Goal: Task Accomplishment & Management: Use online tool/utility

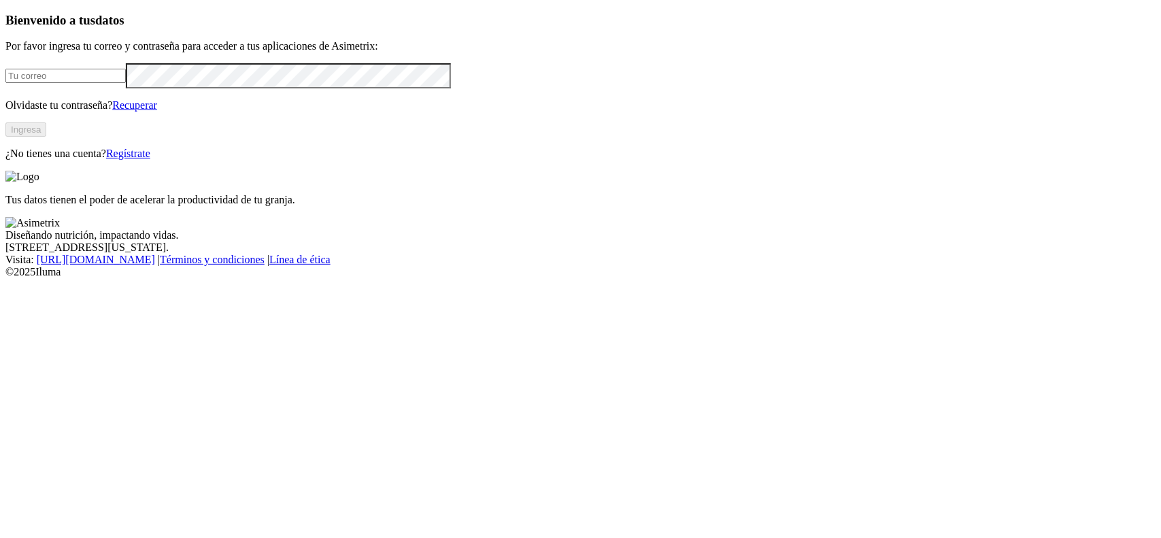
type input "[PERSON_NAME][EMAIL_ADDRESS][DOMAIN_NAME]"
click at [46, 137] on button "Ingresa" at bounding box center [25, 129] width 41 height 14
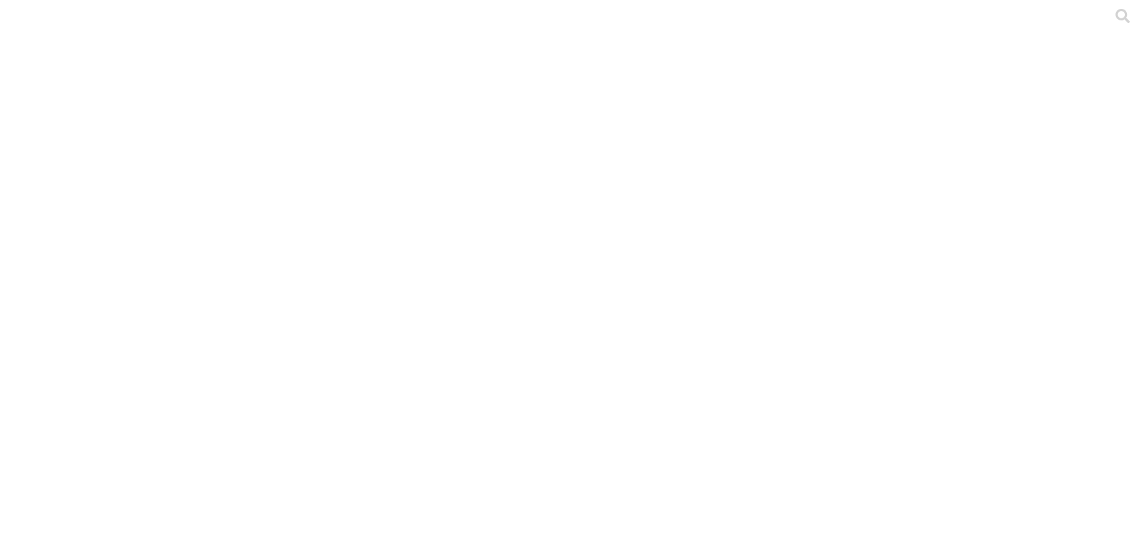
scroll to position [85, 0]
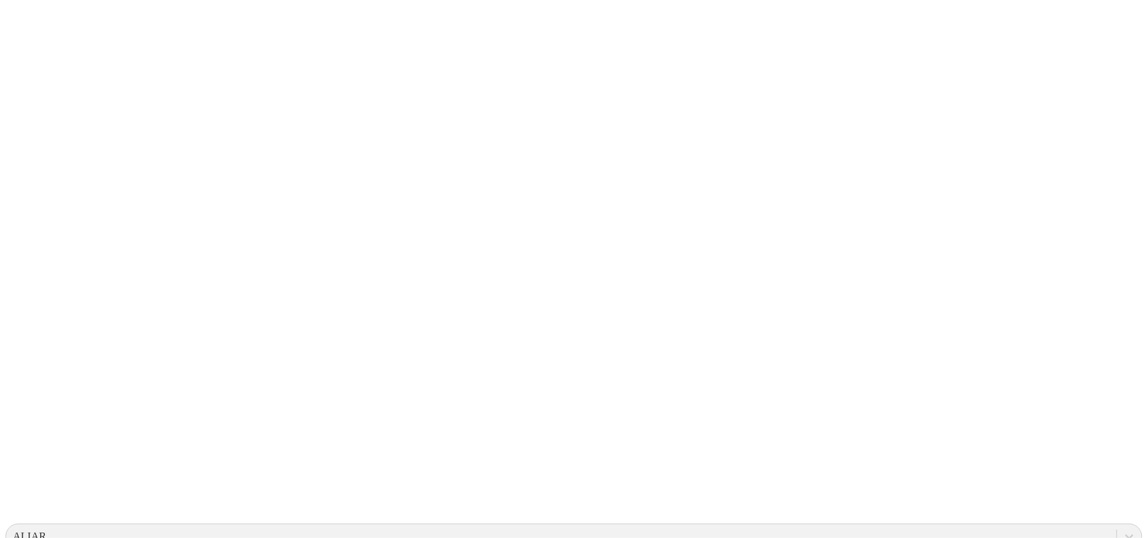
scroll to position [0, 0]
